Goal: Find specific page/section: Find specific page/section

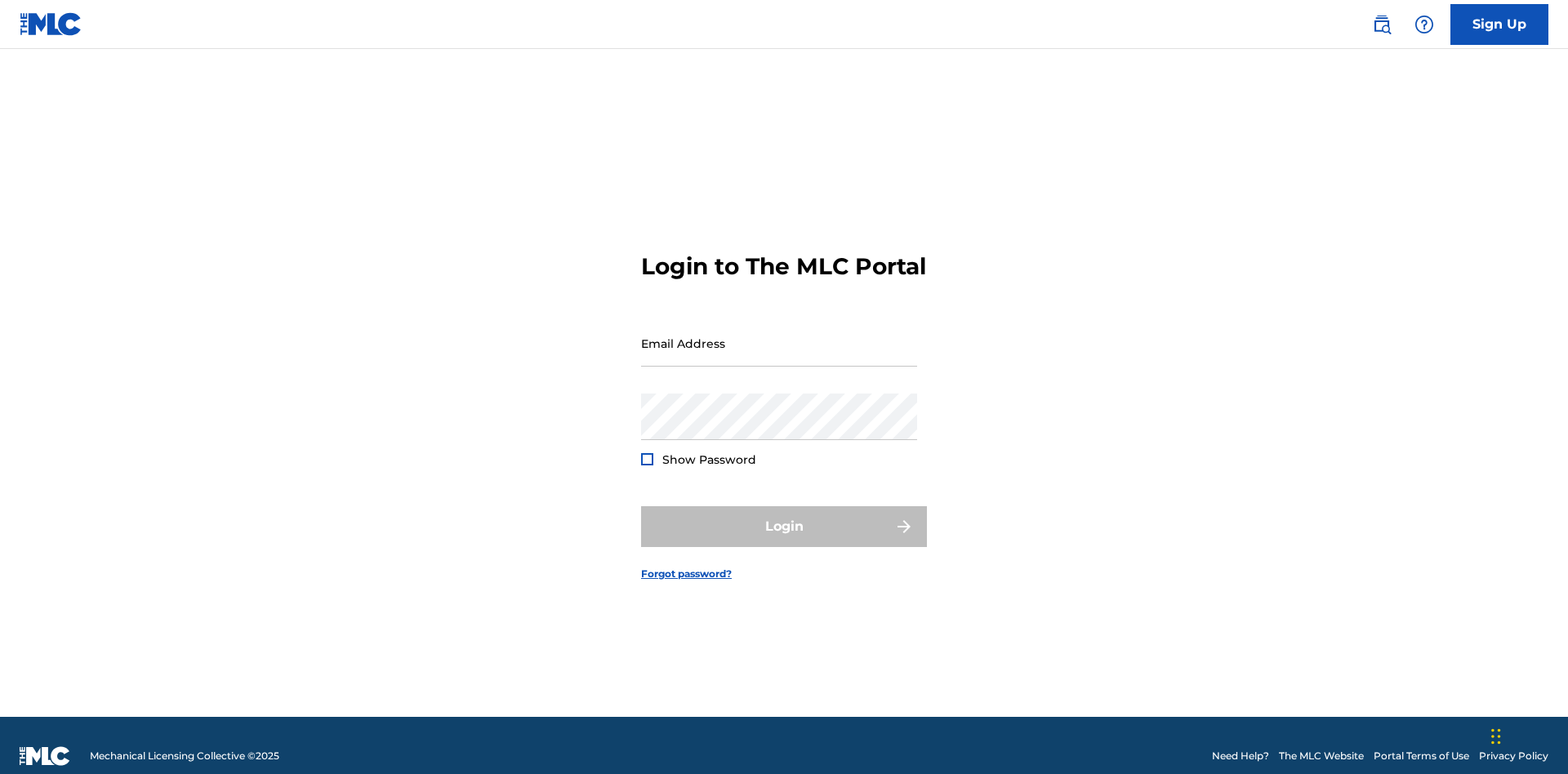
scroll to position [21, 0]
click at [779, 336] on input "Email Address" at bounding box center [779, 343] width 276 height 47
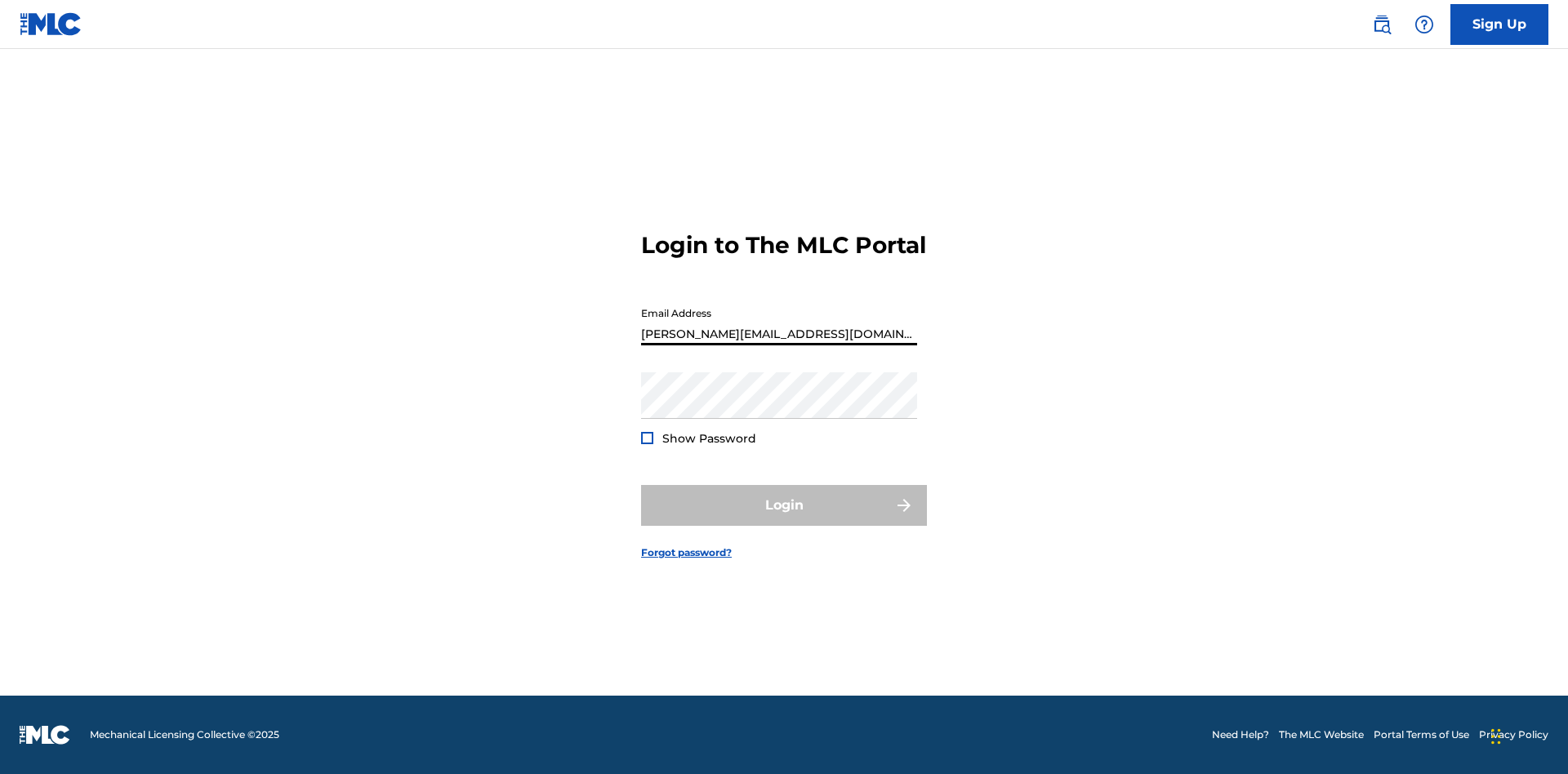
type input "[PERSON_NAME][EMAIL_ADDRESS][DOMAIN_NAME]"
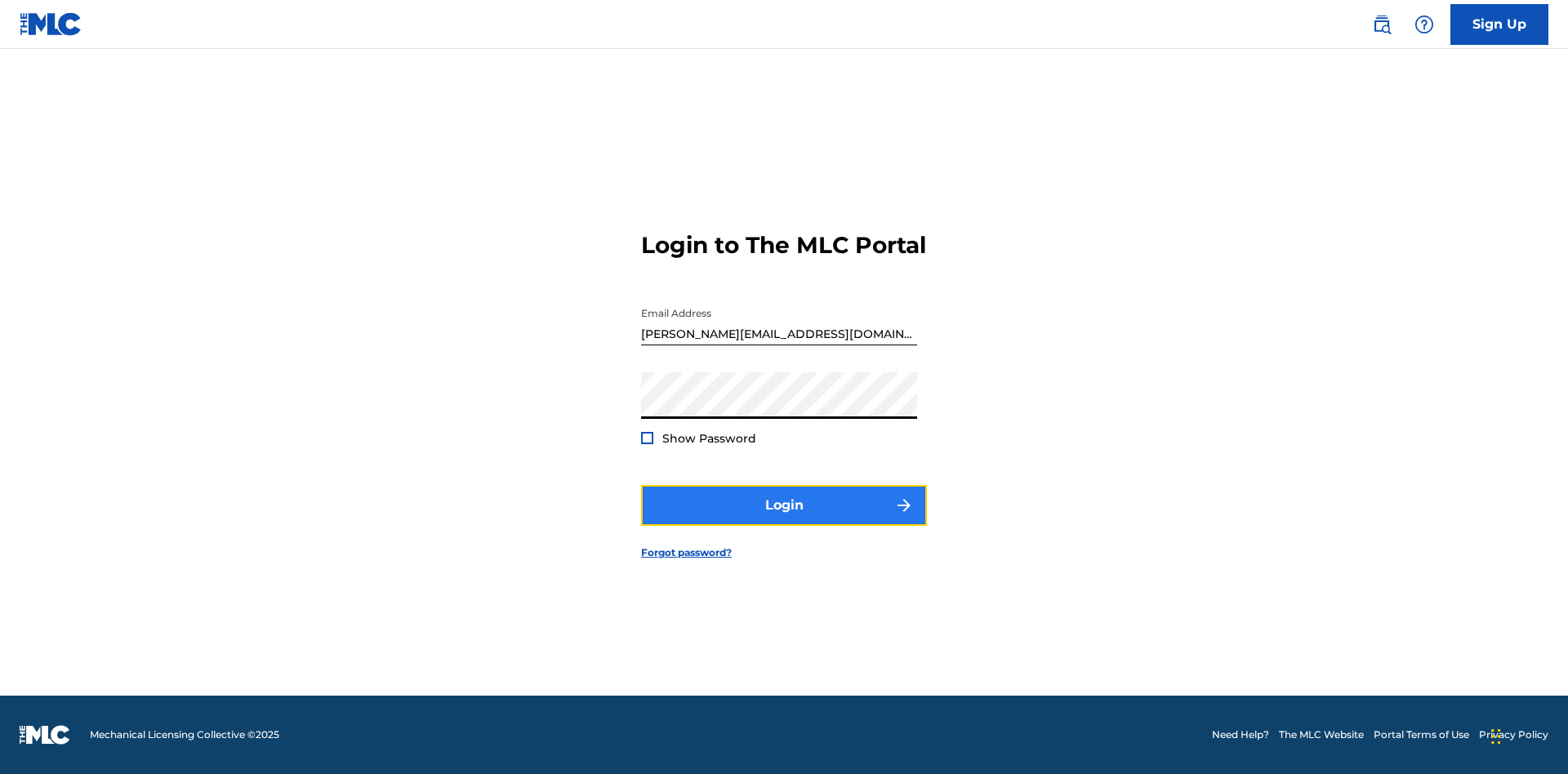
click at [784, 520] on button "Login" at bounding box center [784, 505] width 286 height 41
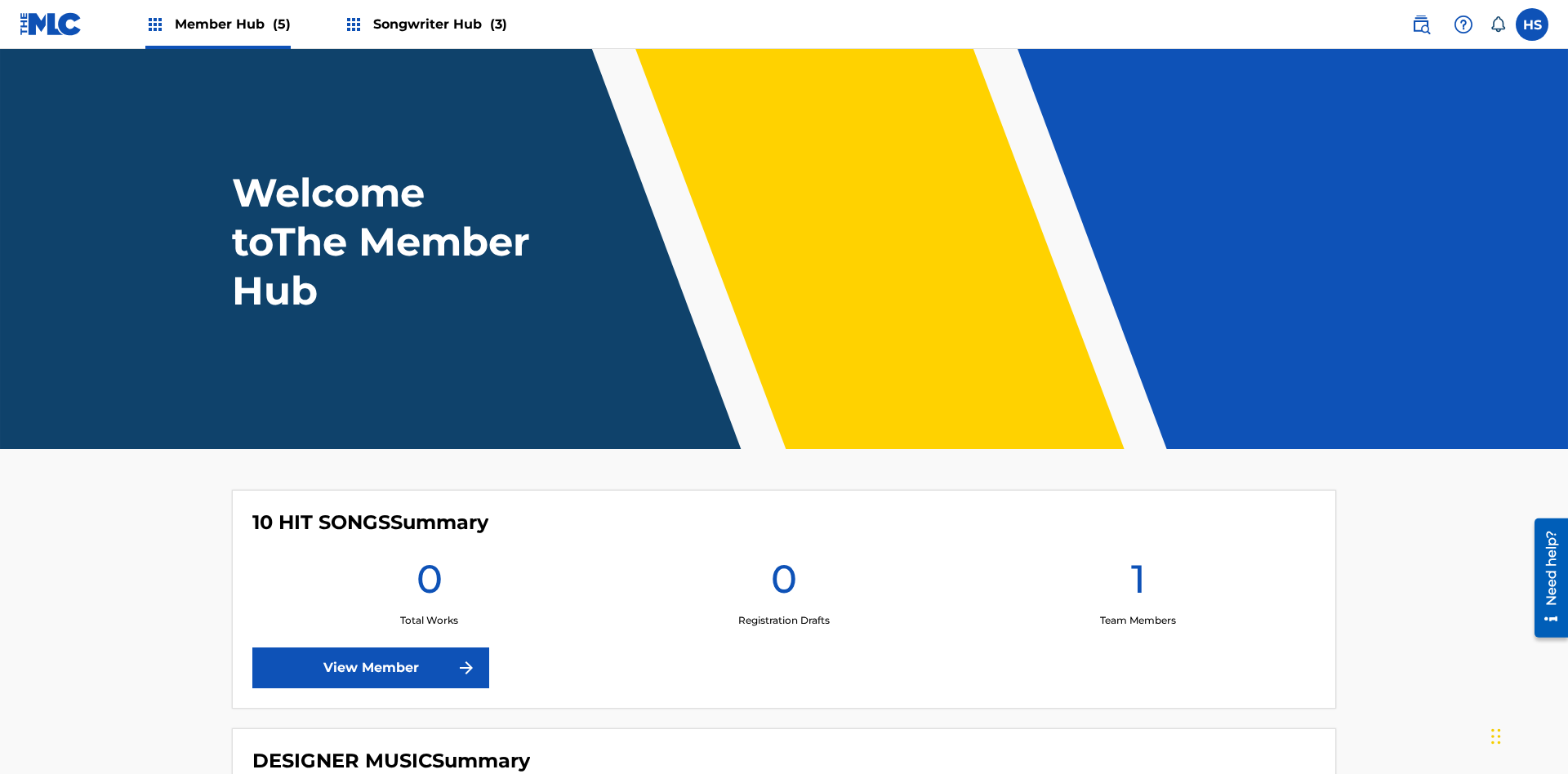
click at [438, 24] on span "Songwriter Hub (3)" at bounding box center [440, 24] width 134 height 19
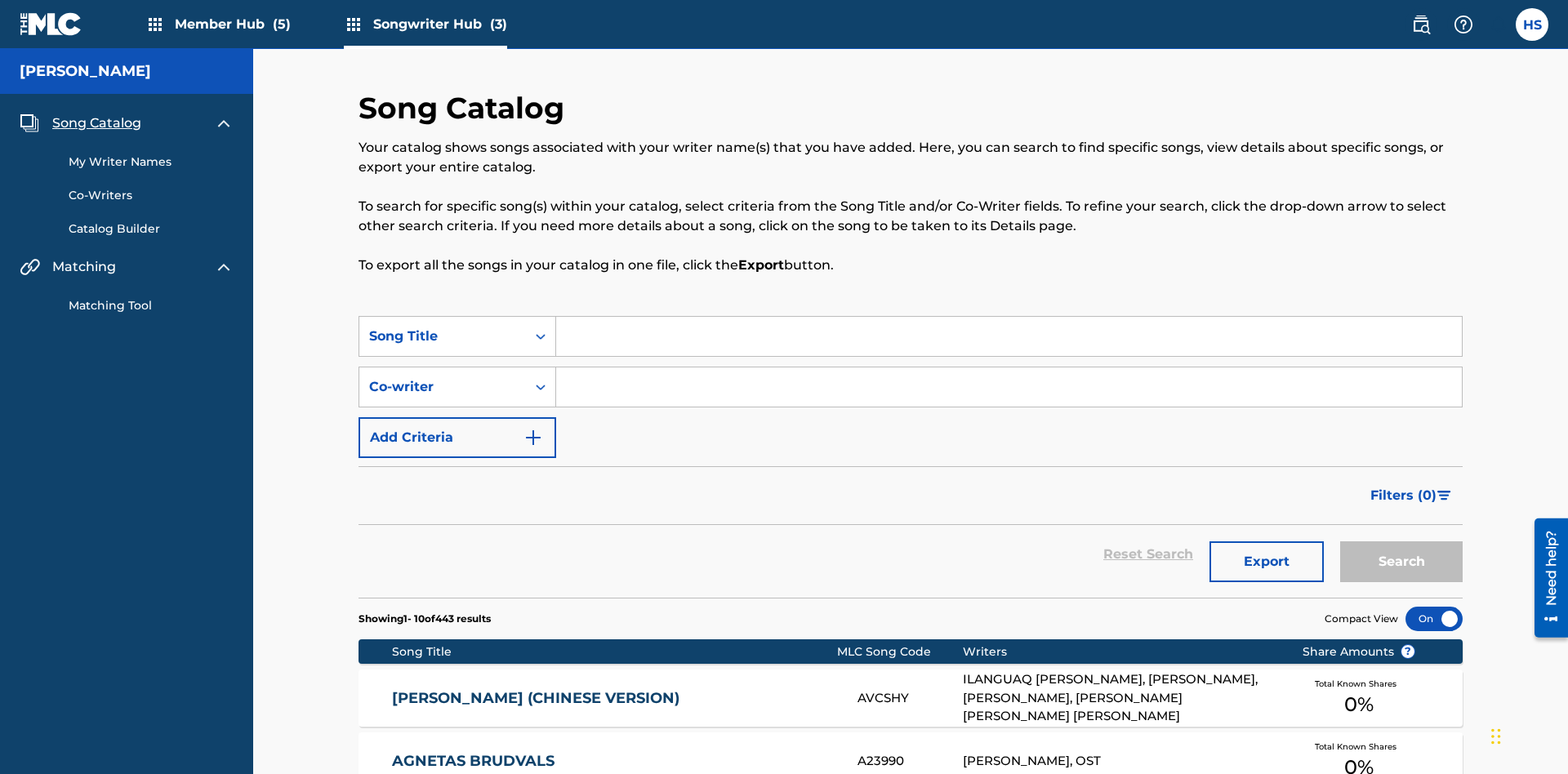
scroll to position [514, 0]
